Goal: Transaction & Acquisition: Subscribe to service/newsletter

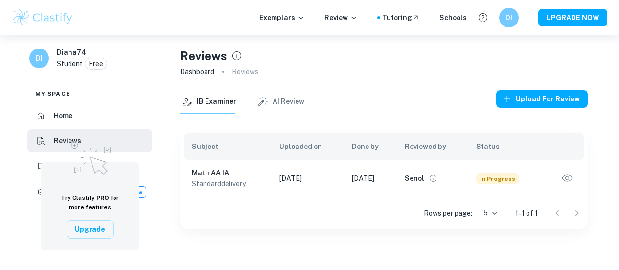
scroll to position [35, 0]
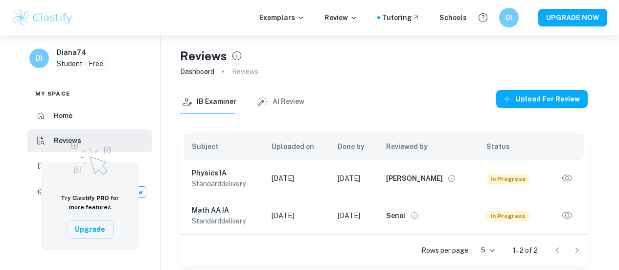
scroll to position [35, 0]
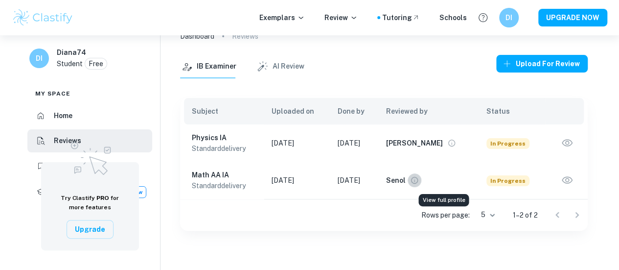
click at [422, 186] on button "View full profile" at bounding box center [415, 180] width 14 height 14
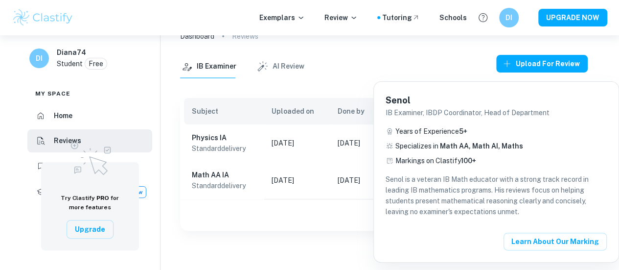
click at [377, 213] on div "Senol IB Examiner, IBDP Coordinator, Head of Department Years of Experience 5 +…" at bounding box center [496, 172] width 245 height 180
click at [356, 214] on div at bounding box center [309, 135] width 619 height 270
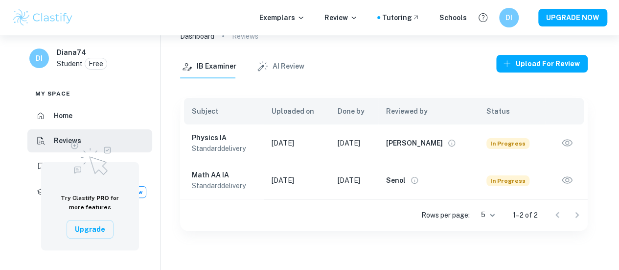
click at [448, 146] on icon "View full profile" at bounding box center [452, 143] width 9 height 9
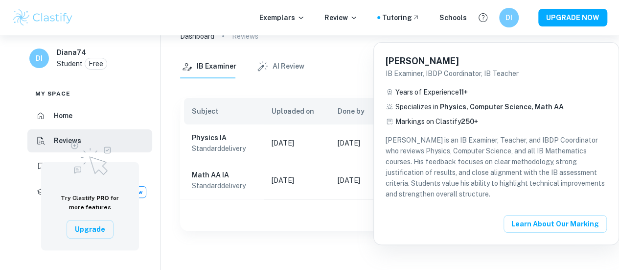
click at [342, 207] on div at bounding box center [309, 135] width 619 height 270
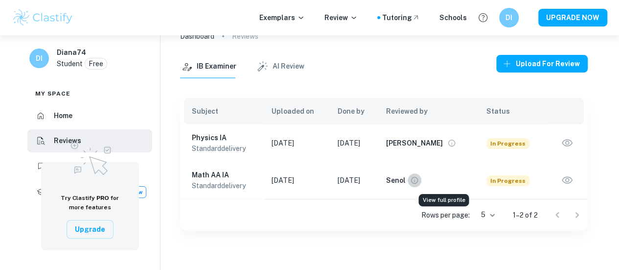
click at [419, 180] on icon "View full profile" at bounding box center [414, 180] width 9 height 9
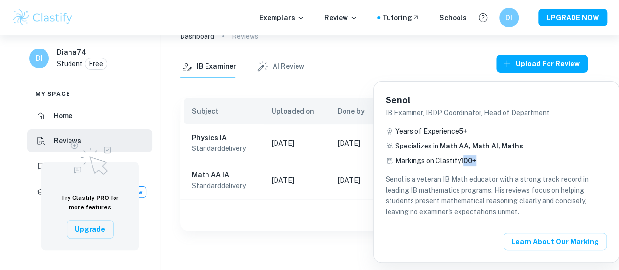
drag, startPoint x: 464, startPoint y: 160, endPoint x: 484, endPoint y: 158, distance: 19.6
click at [484, 158] on div "Markings on Clastify 100+" at bounding box center [496, 160] width 221 height 11
drag, startPoint x: 437, startPoint y: 146, endPoint x: 458, endPoint y: 145, distance: 20.6
click at [458, 145] on p "Specializes in Math AA, Math AI, Maths" at bounding box center [460, 146] width 128 height 11
click at [351, 196] on div at bounding box center [309, 135] width 619 height 270
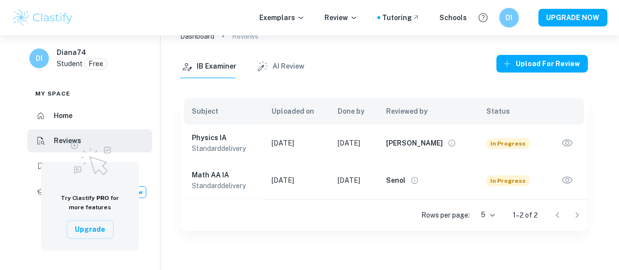
click at [348, 181] on td "[DATE]" at bounding box center [354, 180] width 48 height 37
click at [561, 181] on icon "button" at bounding box center [567, 180] width 13 height 13
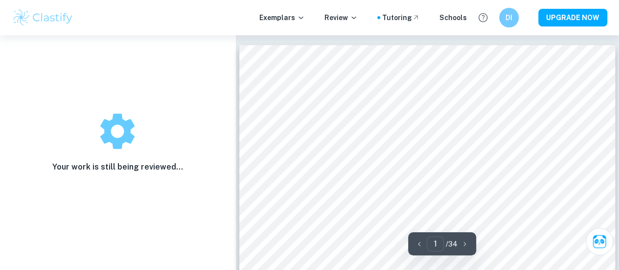
scroll to position [147, 0]
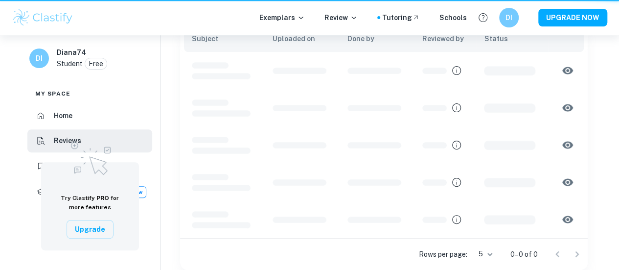
scroll to position [35, 0]
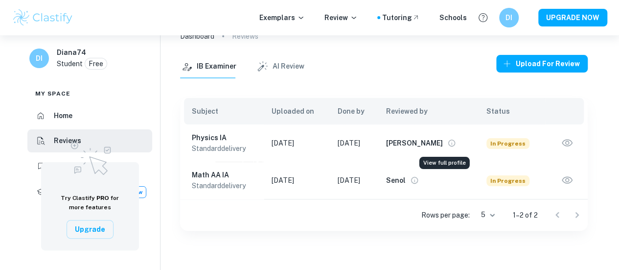
click at [448, 141] on icon "View full profile" at bounding box center [452, 143] width 9 height 9
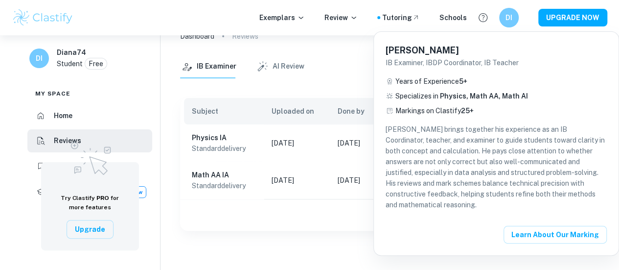
click at [355, 212] on div at bounding box center [309, 135] width 619 height 270
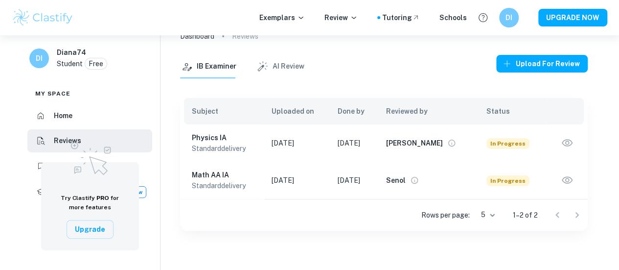
click at [572, 144] on icon "button" at bounding box center [567, 143] width 13 height 13
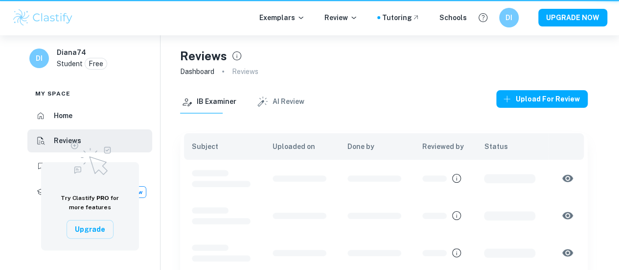
scroll to position [35, 0]
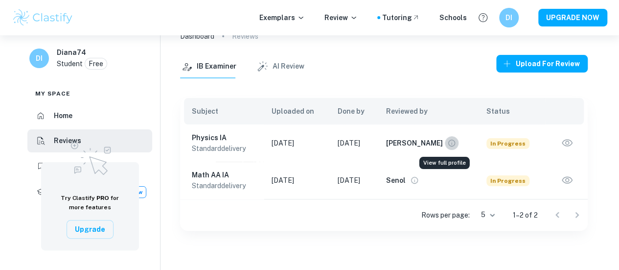
click at [449, 142] on icon "View full profile" at bounding box center [452, 143] width 7 height 7
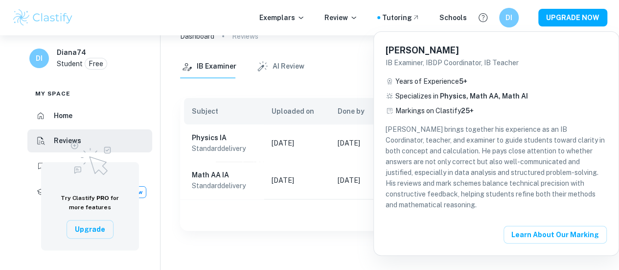
click at [300, 211] on div at bounding box center [309, 135] width 619 height 270
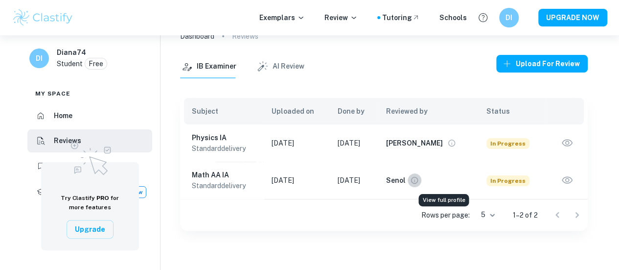
click at [418, 183] on icon "View full profile" at bounding box center [414, 180] width 7 height 7
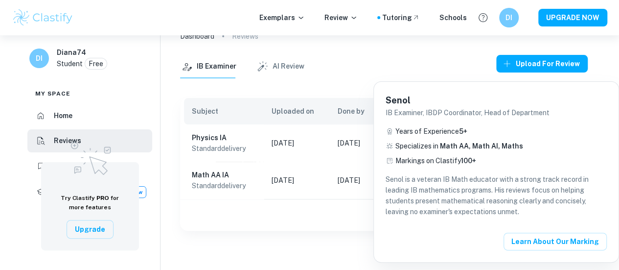
click at [269, 207] on div at bounding box center [309, 135] width 619 height 270
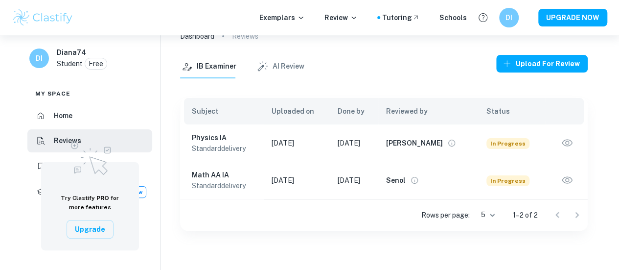
click at [436, 146] on div "Karim" at bounding box center [422, 143] width 72 height 14
click at [448, 144] on icon "View full profile" at bounding box center [452, 143] width 9 height 9
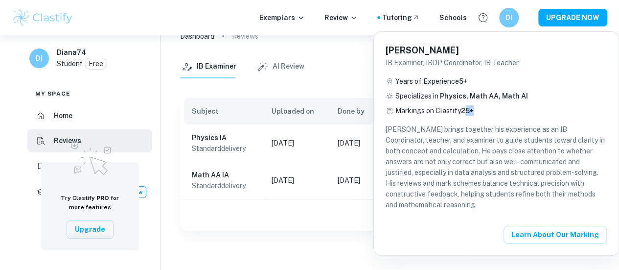
drag, startPoint x: 465, startPoint y: 110, endPoint x: 480, endPoint y: 110, distance: 15.2
click at [480, 110] on div "Markings on Clastify 25+" at bounding box center [496, 110] width 221 height 11
click at [277, 238] on div at bounding box center [309, 135] width 619 height 270
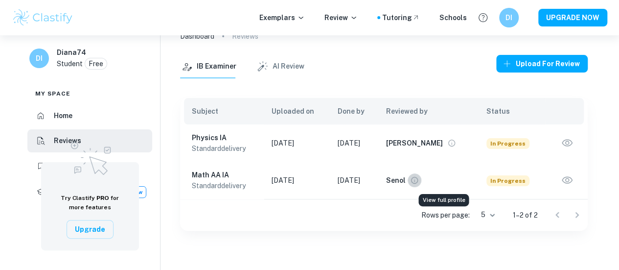
click at [419, 180] on icon "View full profile" at bounding box center [414, 180] width 9 height 9
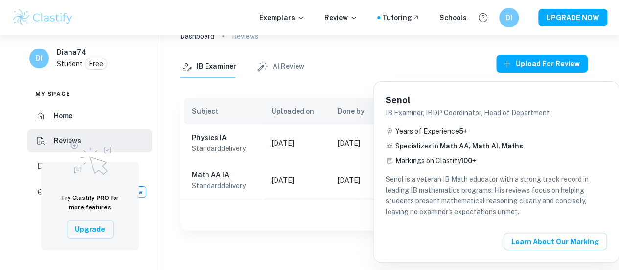
click at [324, 204] on div at bounding box center [309, 135] width 619 height 270
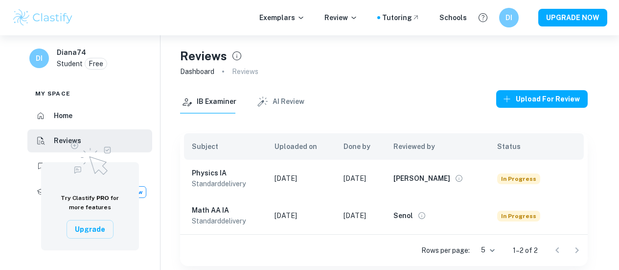
scroll to position [35, 0]
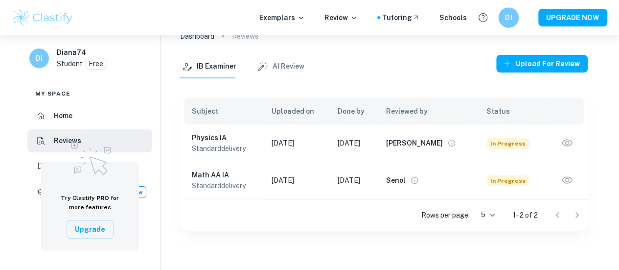
click at [517, 16] on div "DI" at bounding box center [509, 17] width 21 height 21
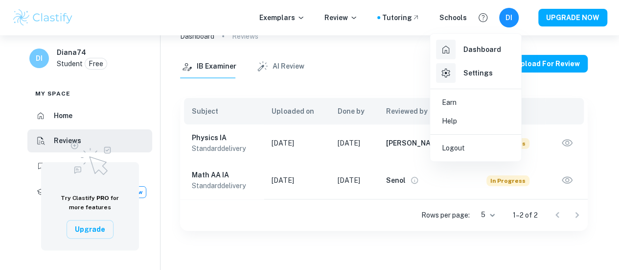
click at [357, 185] on div at bounding box center [309, 135] width 619 height 270
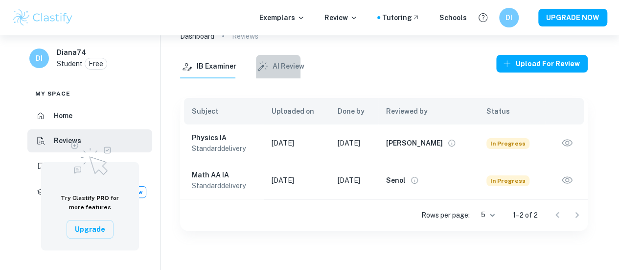
click at [288, 57] on button "AI Review" at bounding box center [280, 67] width 48 height 24
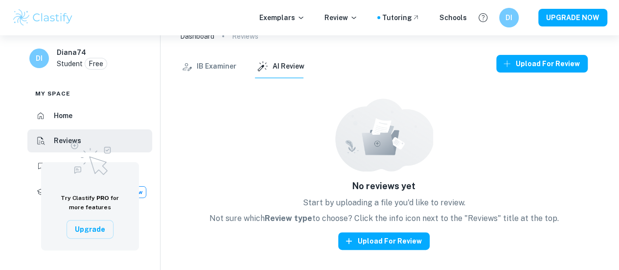
click at [369, 163] on img at bounding box center [384, 134] width 98 height 73
click at [403, 244] on button "Upload for review" at bounding box center [384, 241] width 92 height 18
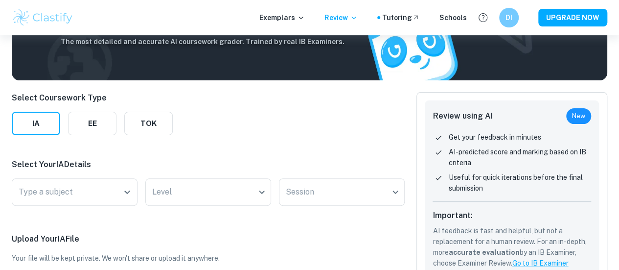
scroll to position [98, 0]
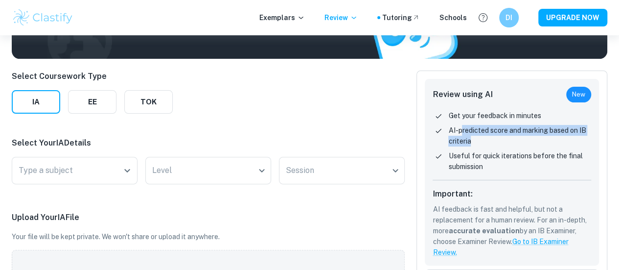
drag, startPoint x: 460, startPoint y: 134, endPoint x: 578, endPoint y: 140, distance: 117.7
click at [578, 140] on p "AI-predicted score and marking based on IB criteria" at bounding box center [520, 136] width 143 height 22
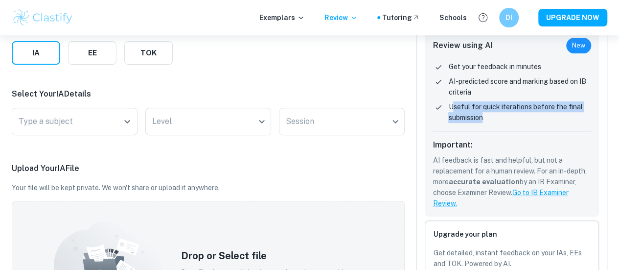
drag, startPoint x: 454, startPoint y: 108, endPoint x: 515, endPoint y: 119, distance: 62.2
click at [515, 119] on p "Useful for quick iterations before the final submission" at bounding box center [520, 112] width 143 height 22
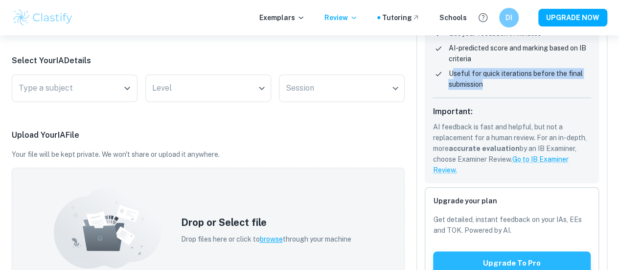
scroll to position [196, 0]
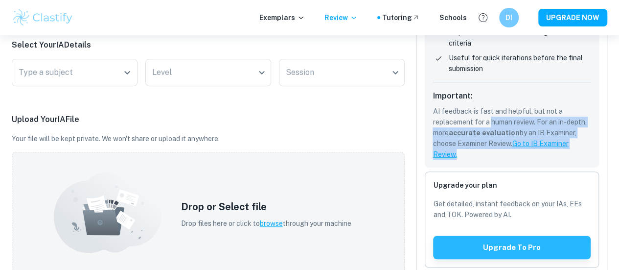
drag, startPoint x: 490, startPoint y: 121, endPoint x: 509, endPoint y: 154, distance: 38.0
click at [509, 154] on p "AI feedback is fast and helpful, but not a replacement for a human review. For …" at bounding box center [512, 133] width 159 height 54
click at [496, 165] on div "Review using AI New Get your feedback in minutes AI-predicted score and marking…" at bounding box center [512, 74] width 174 height 187
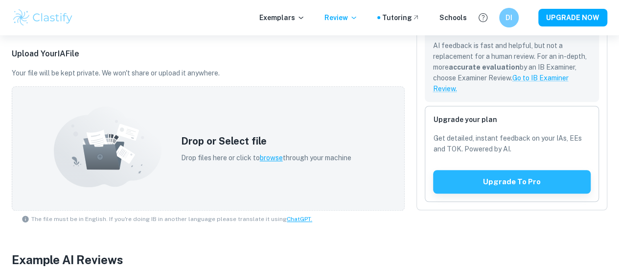
scroll to position [294, 0]
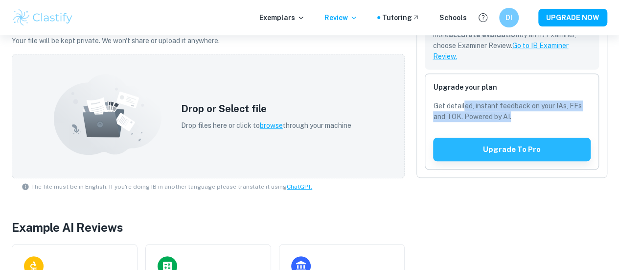
drag, startPoint x: 465, startPoint y: 106, endPoint x: 553, endPoint y: 136, distance: 92.5
click at [564, 120] on p "Get detailed, instant feedback on your IAs, EEs and TOK. Powered by AI." at bounding box center [512, 111] width 158 height 22
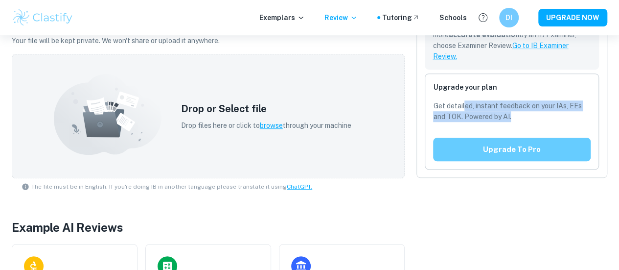
click at [538, 151] on button "Upgrade to pro" at bounding box center [512, 150] width 158 height 24
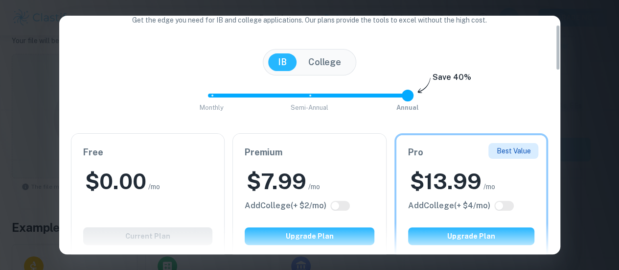
scroll to position [0, 0]
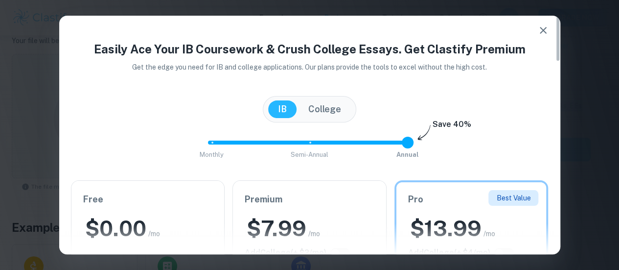
type input "1"
drag, startPoint x: 402, startPoint y: 145, endPoint x: 322, endPoint y: 146, distance: 79.3
click at [322, 146] on span "Monthly Semi-Annual Annual" at bounding box center [310, 142] width 196 height 17
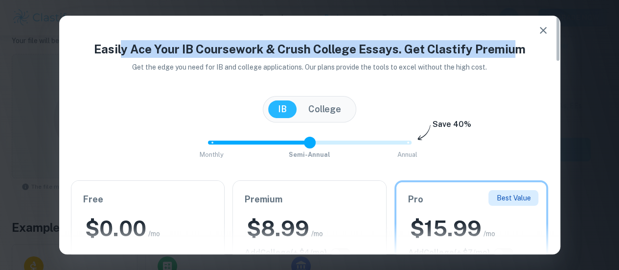
drag, startPoint x: 145, startPoint y: 52, endPoint x: 516, endPoint y: 57, distance: 370.7
click at [516, 57] on h4 "Easily Ace Your IB Coursework & Crush College Essays. Get Clastify Premium" at bounding box center [310, 49] width 478 height 18
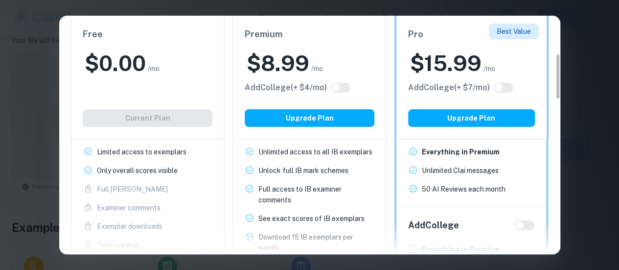
scroll to position [196, 0]
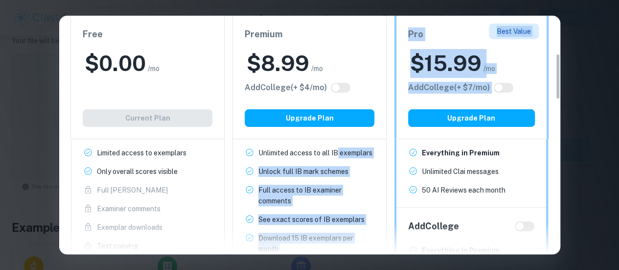
drag, startPoint x: 338, startPoint y: 155, endPoint x: 389, endPoint y: 155, distance: 50.9
click at [389, 155] on div "Free $ 0.00 /mo Add College (+ $ 2 /mo) Current Plan IB Program Limited access …" at bounding box center [306, 227] width 486 height 502
click at [372, 162] on ul "Unlimited access to all IB exemplars New! Unlock full IB mark schemes New! Full…" at bounding box center [310, 219] width 130 height 144
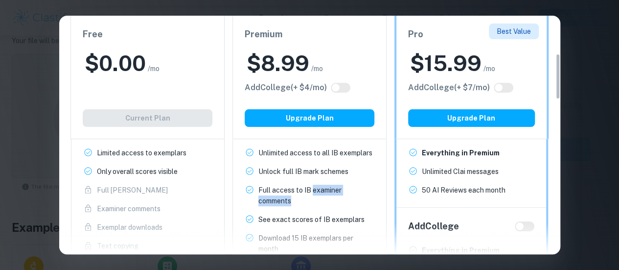
drag, startPoint x: 312, startPoint y: 189, endPoint x: 355, endPoint y: 204, distance: 44.9
click at [355, 204] on p "Full access to IB examiner comments" at bounding box center [317, 196] width 116 height 22
click at [606, 182] on div "Easily Ace Your IB Coursework & Crush College Essays. Get Clastify Premium Get …" at bounding box center [309, 135] width 619 height 270
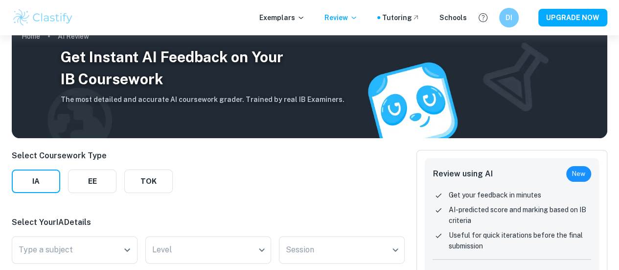
scroll to position [0, 0]
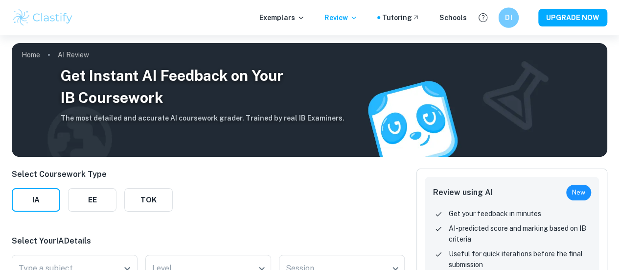
click at [513, 19] on h6 "DI" at bounding box center [509, 17] width 12 height 11
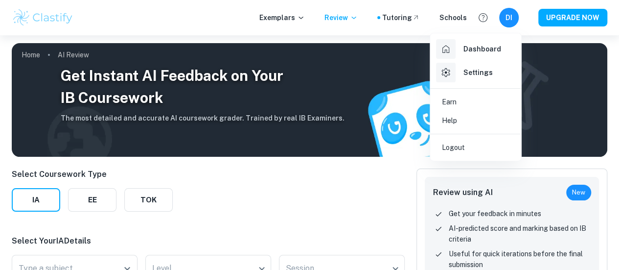
click at [467, 142] on li "Logout" at bounding box center [475, 147] width 83 height 19
